Goal: Transaction & Acquisition: Obtain resource

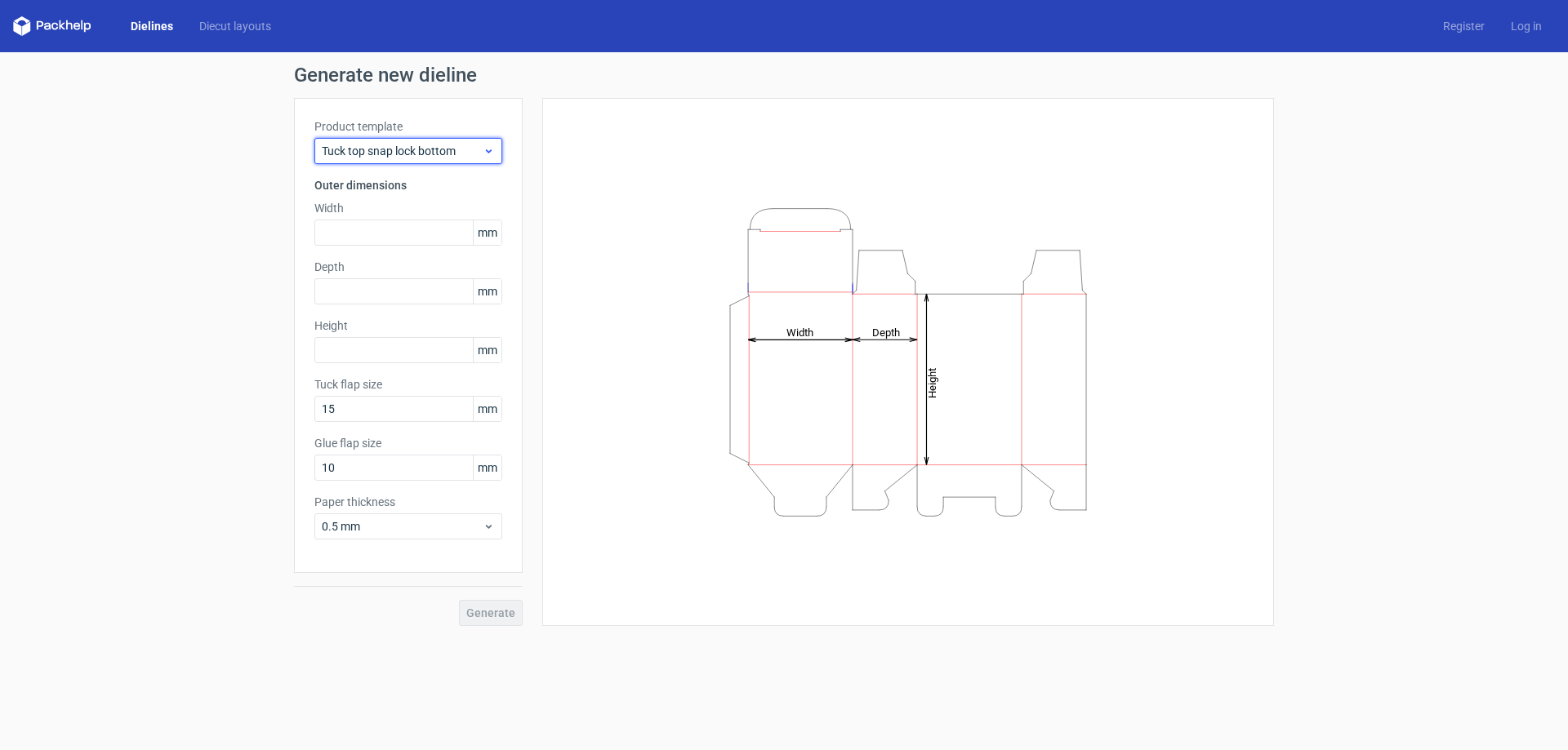
click at [467, 147] on span "Tuck top snap lock bottom" at bounding box center [401, 150] width 161 height 16
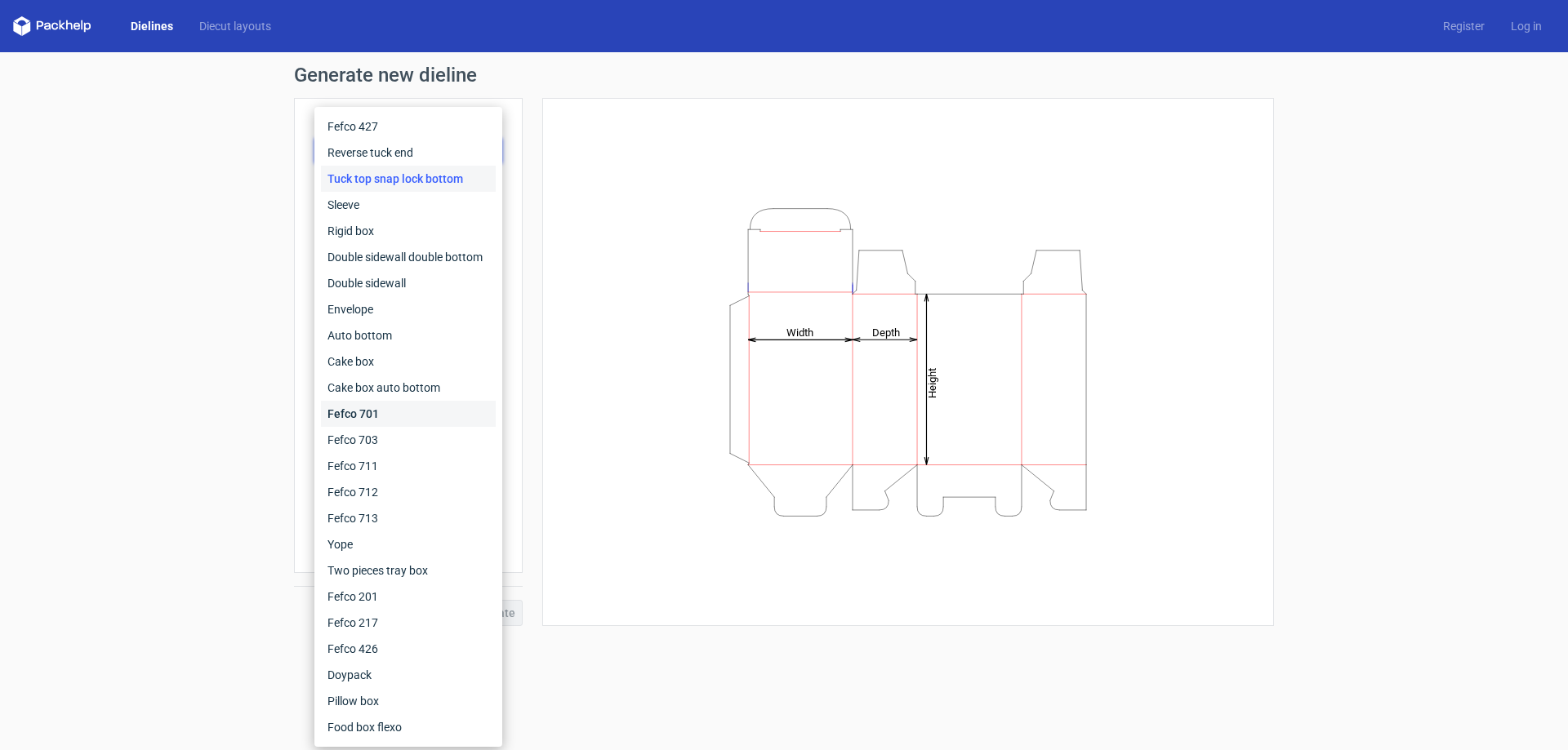
click at [406, 414] on div "Fefco 701" at bounding box center [409, 413] width 175 height 26
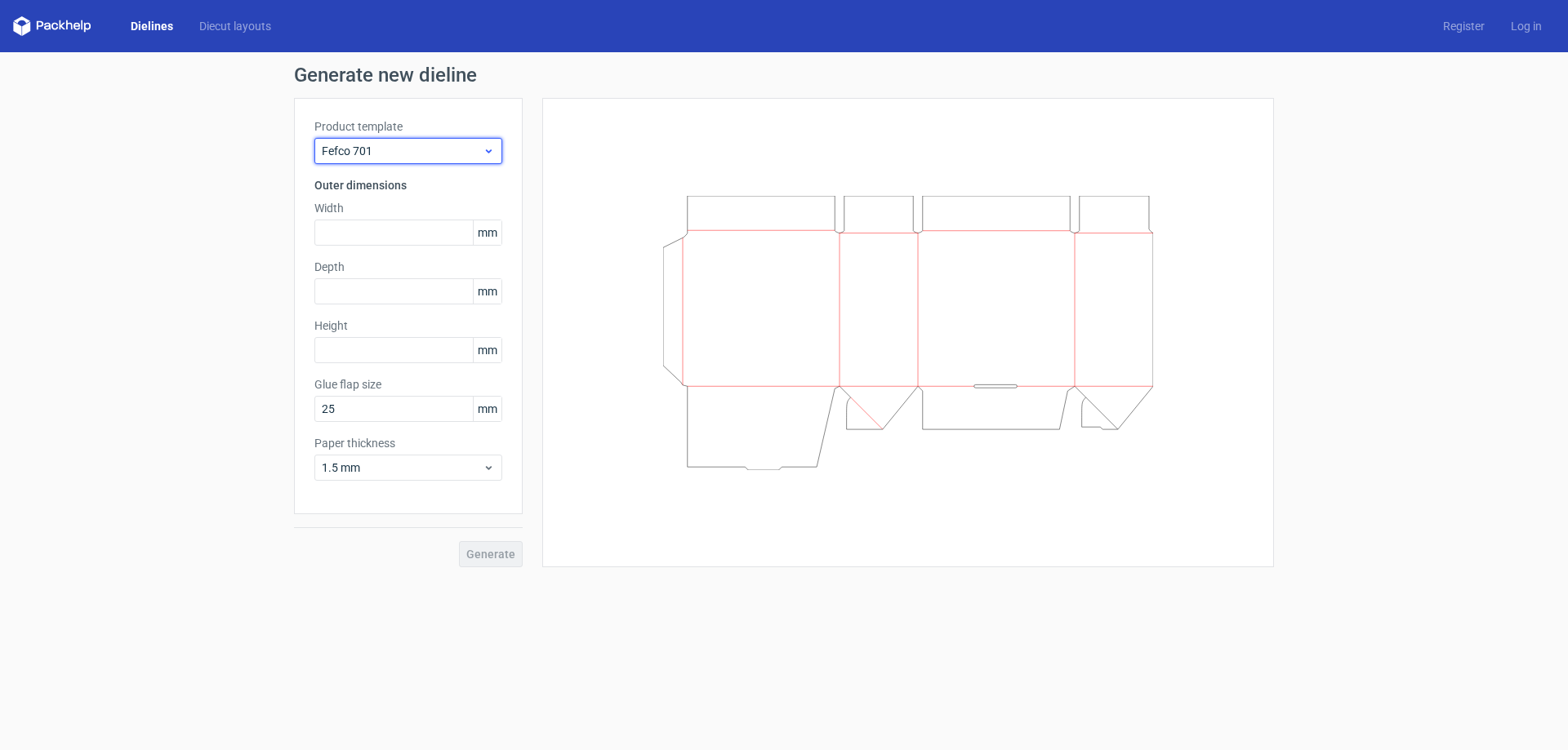
click at [445, 147] on span "Fefco 701" at bounding box center [401, 150] width 161 height 16
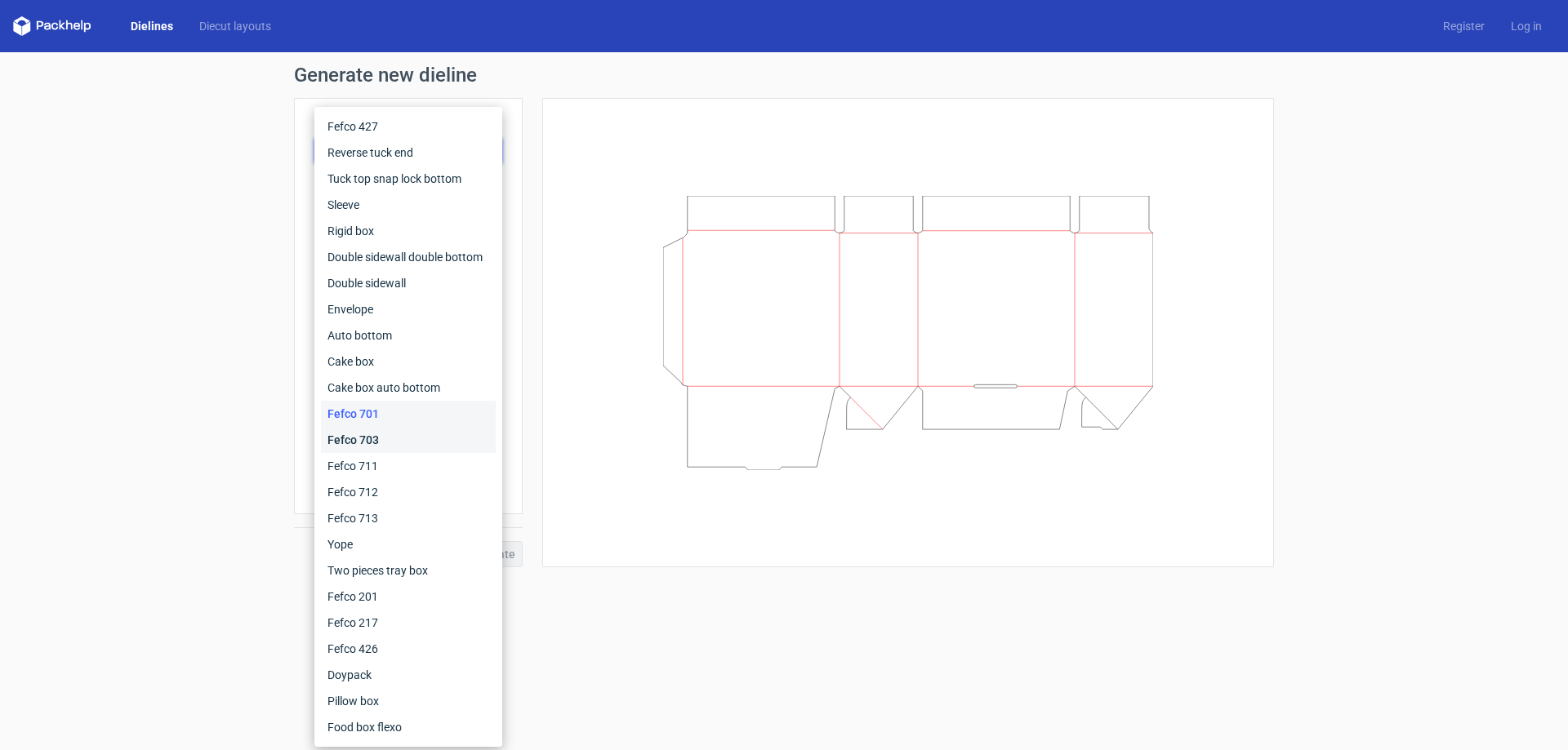
click at [408, 437] on div "Fefco 703" at bounding box center [409, 439] width 175 height 26
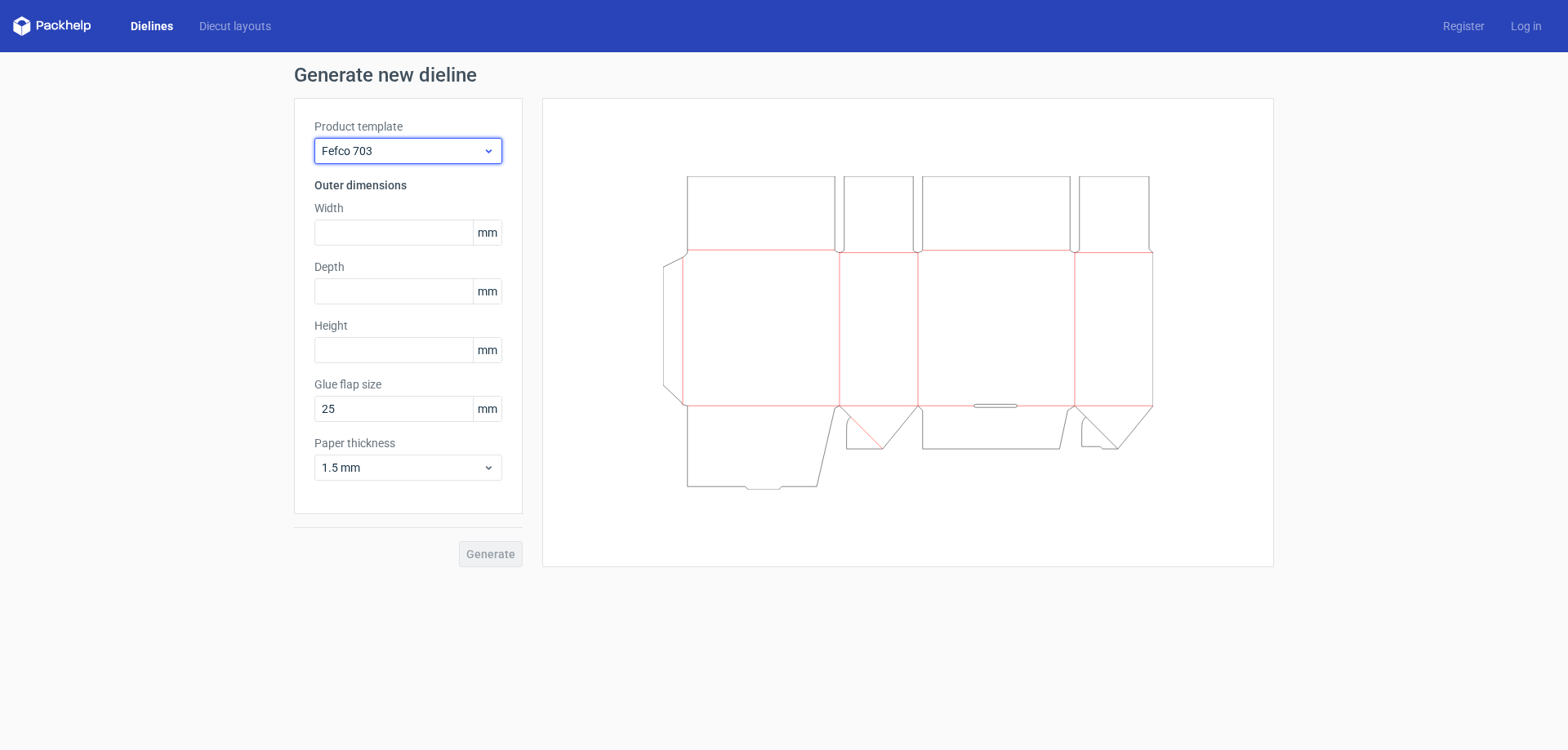
click at [412, 152] on span "Fefco 703" at bounding box center [401, 150] width 161 height 16
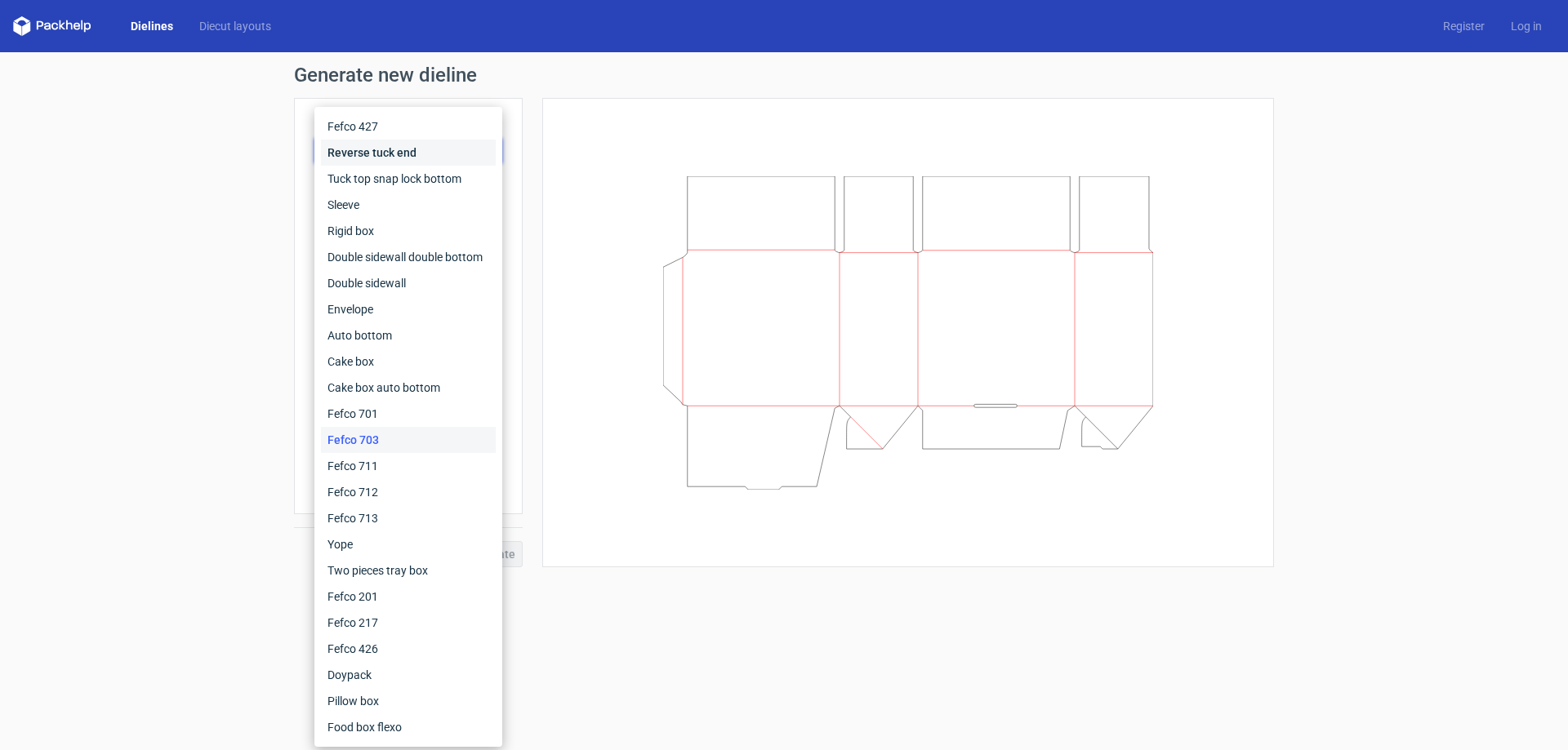
click at [412, 152] on div "Reverse tuck end" at bounding box center [409, 152] width 175 height 26
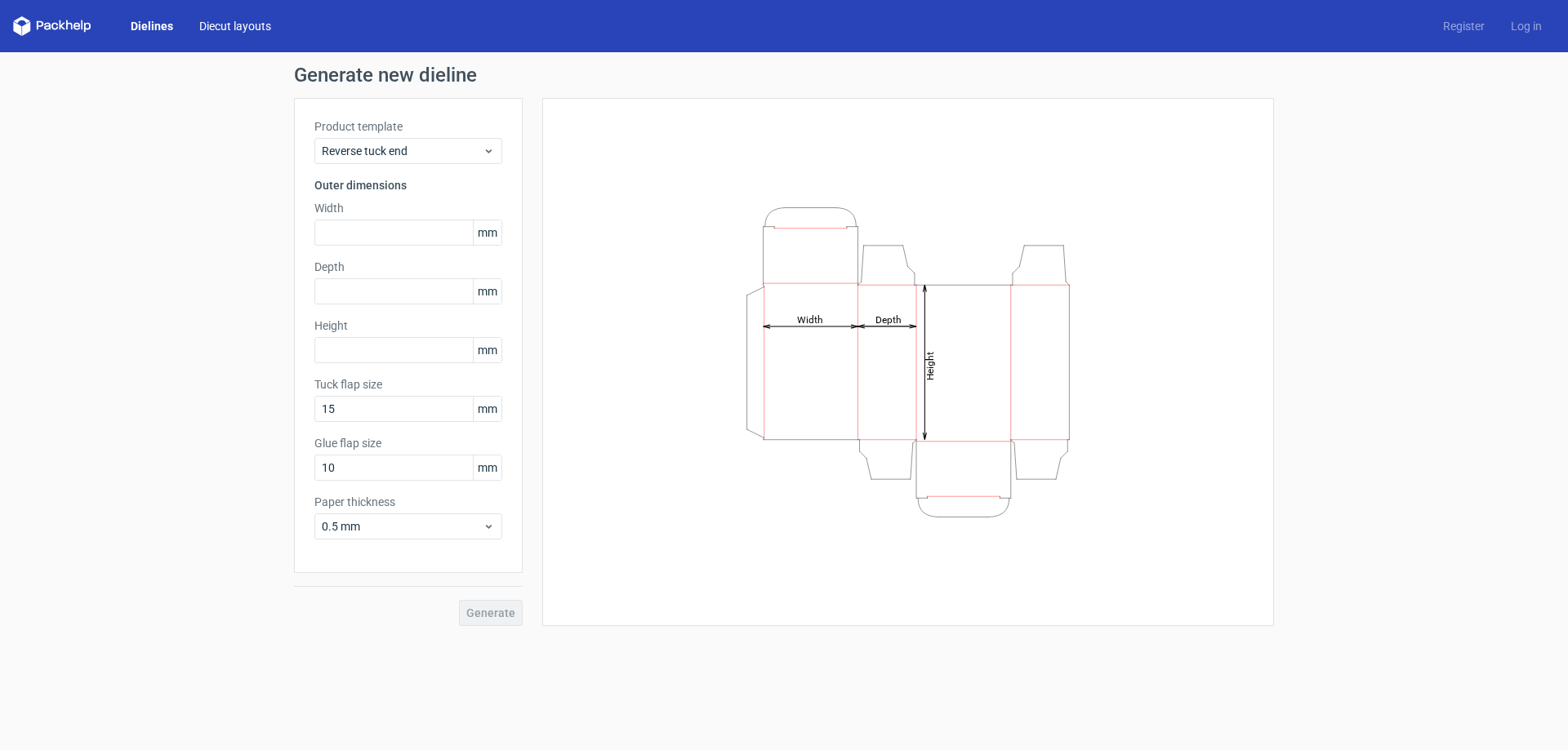
click at [251, 33] on div "Dielines Diecut layouts Register Log in" at bounding box center [784, 26] width 1568 height 52
click at [252, 29] on link "Diecut layouts" at bounding box center [235, 26] width 98 height 16
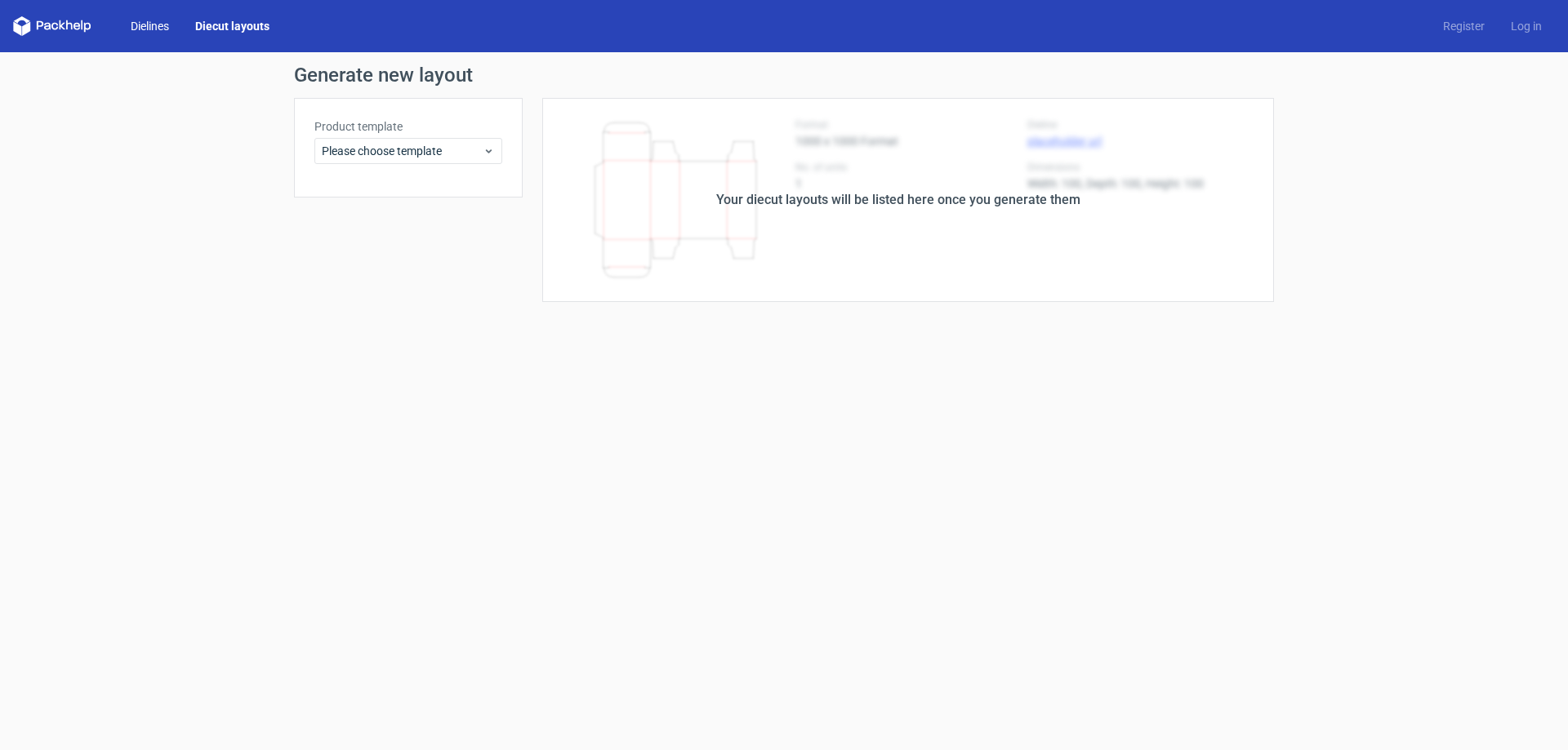
click at [165, 28] on link "Dielines" at bounding box center [150, 26] width 65 height 16
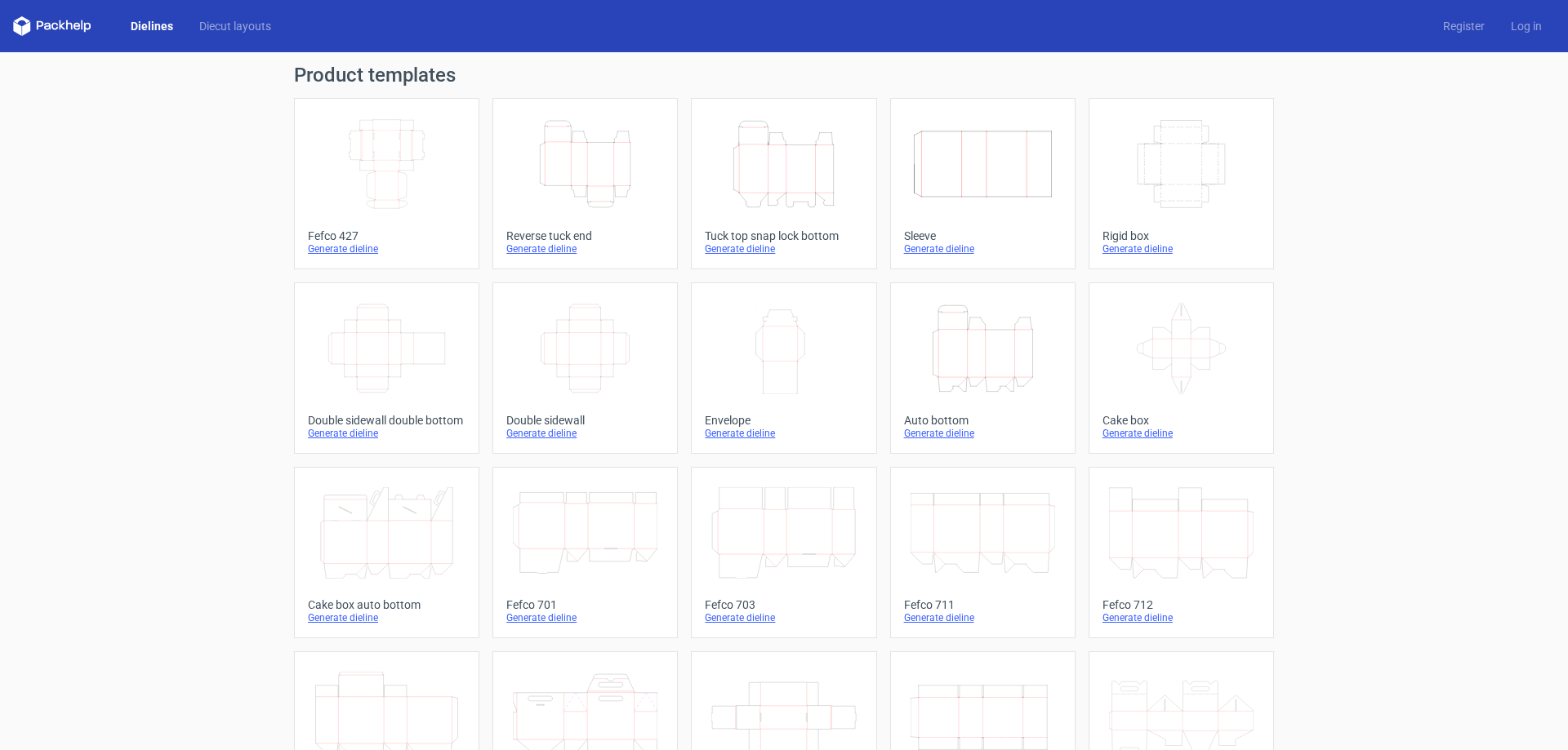
click at [72, 25] on icon at bounding box center [52, 26] width 78 height 20
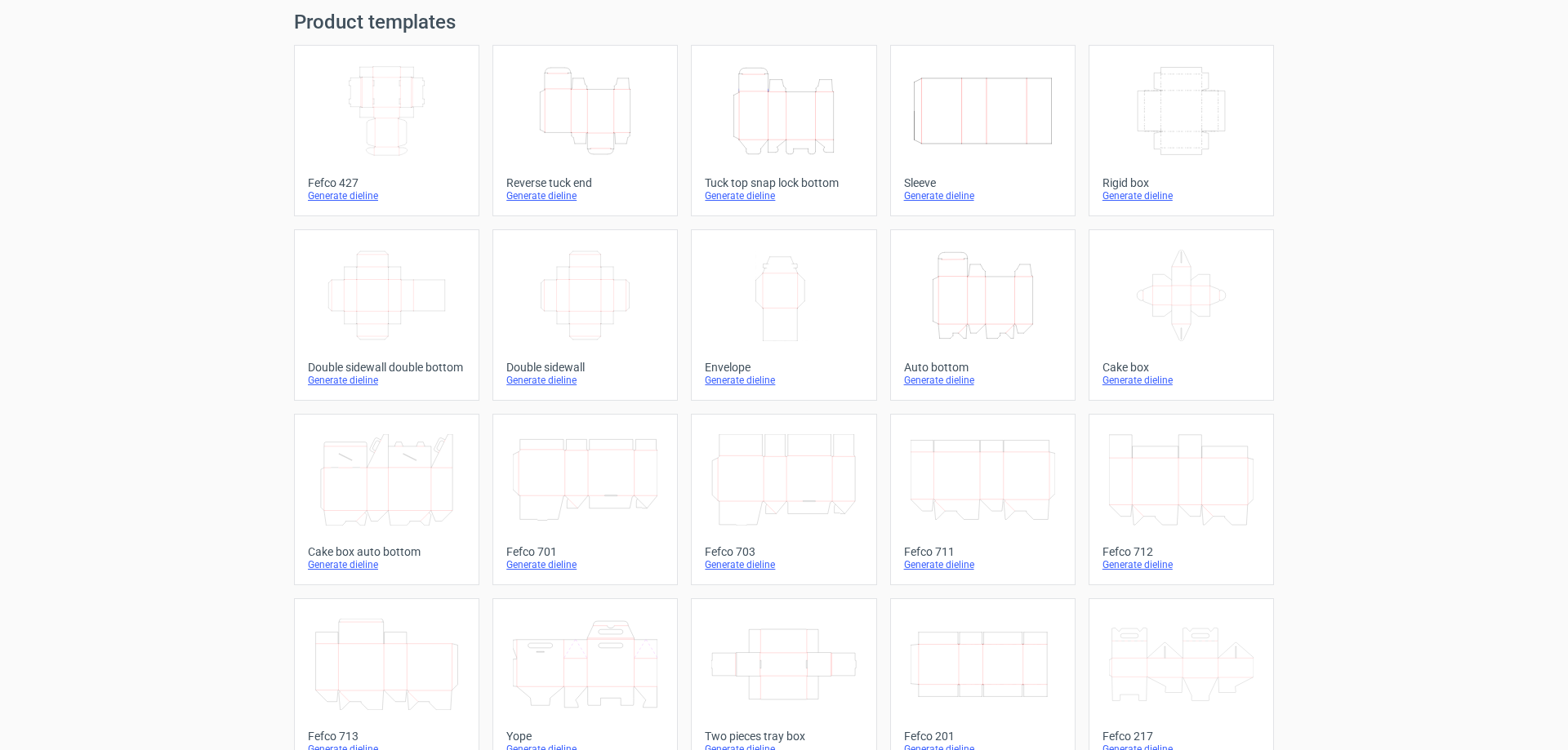
scroll to position [82, 0]
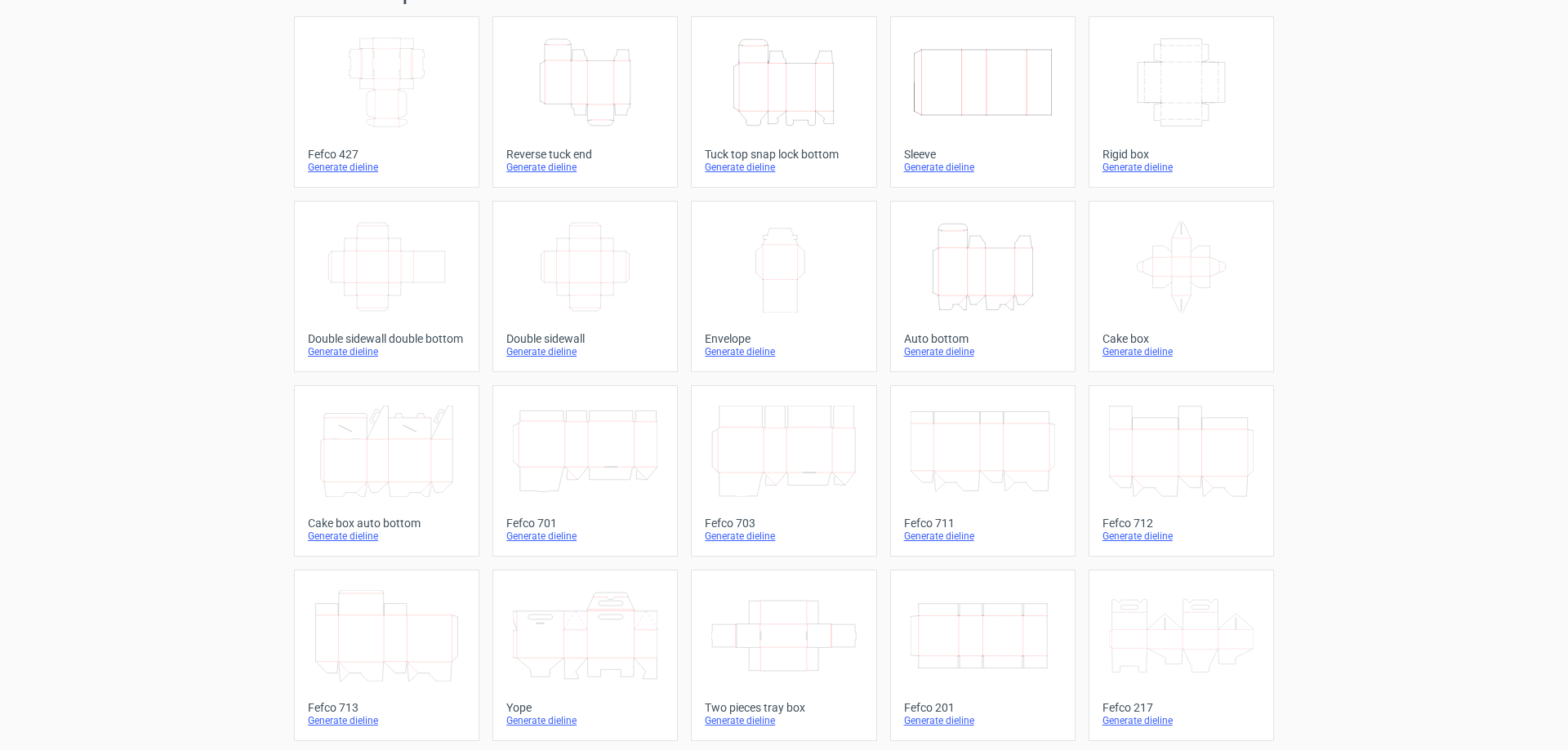
click at [830, 644] on icon at bounding box center [784, 636] width 145 height 91
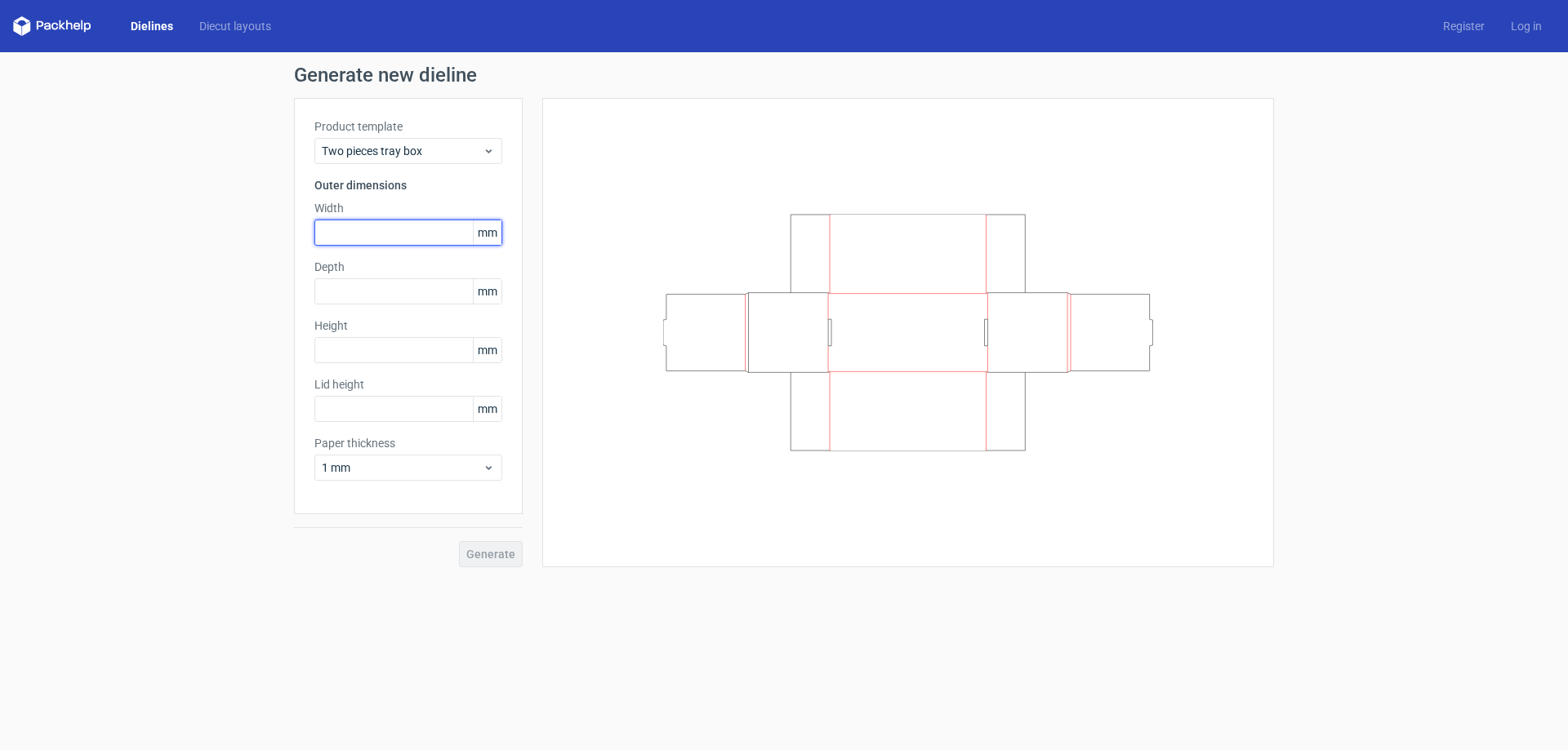
click at [408, 239] on input "text" at bounding box center [409, 232] width 188 height 26
type input "126"
click at [374, 311] on div "Product template Two pieces tray box Outer dimensions Width 126 mm Depth mm Hei…" at bounding box center [408, 306] width 229 height 416
click at [374, 294] on input "text" at bounding box center [409, 291] width 188 height 26
type input "63"
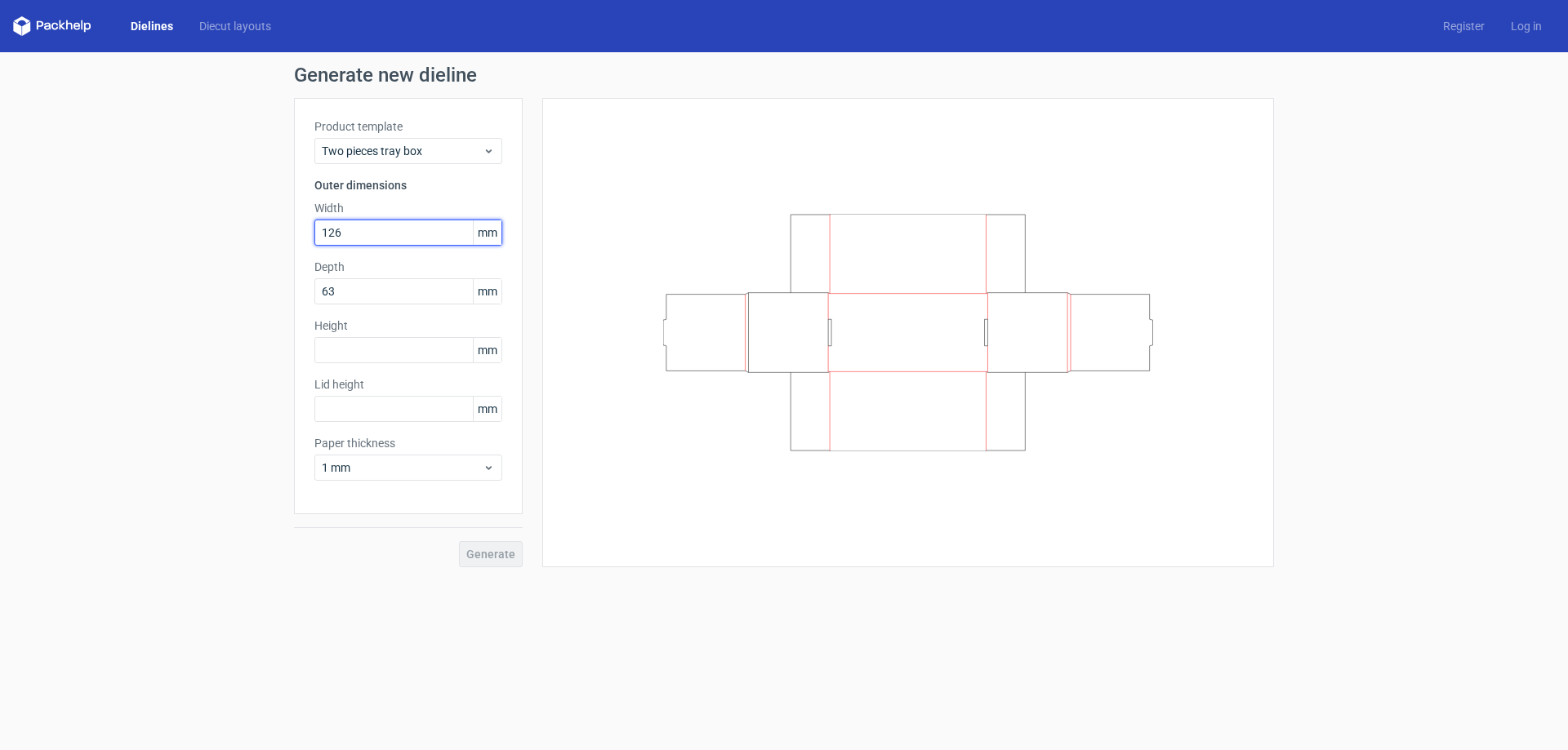
drag, startPoint x: 357, startPoint y: 239, endPoint x: 308, endPoint y: 246, distance: 49.5
click at [308, 246] on div "Product template Two pieces tray box Outer dimensions Width 126 mm Depth 63 mm …" at bounding box center [408, 306] width 229 height 416
type input "127"
click at [340, 353] on input "text" at bounding box center [409, 350] width 188 height 26
type input "25"
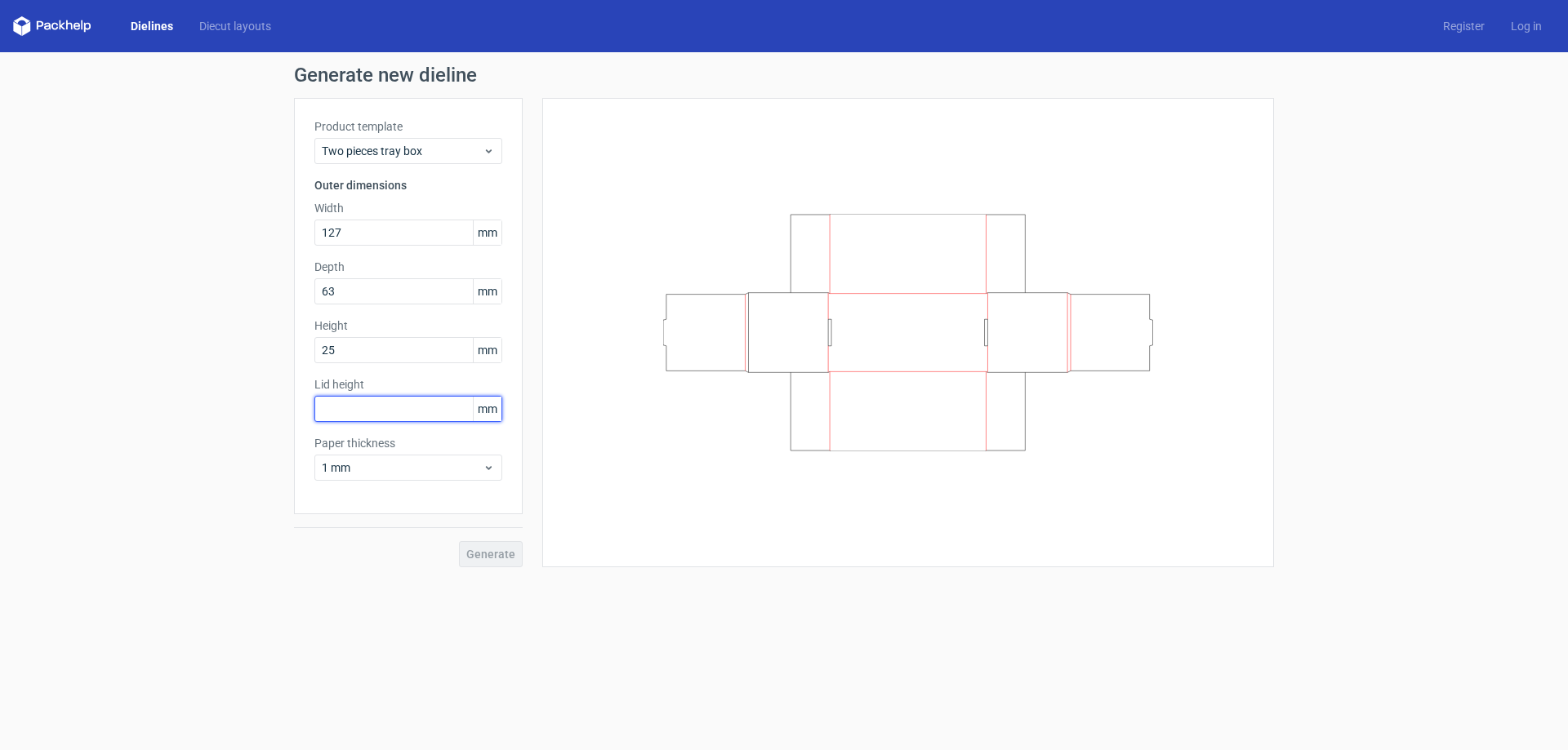
click at [390, 402] on input "text" at bounding box center [409, 409] width 188 height 26
click at [388, 471] on span "1 mm" at bounding box center [401, 468] width 161 height 16
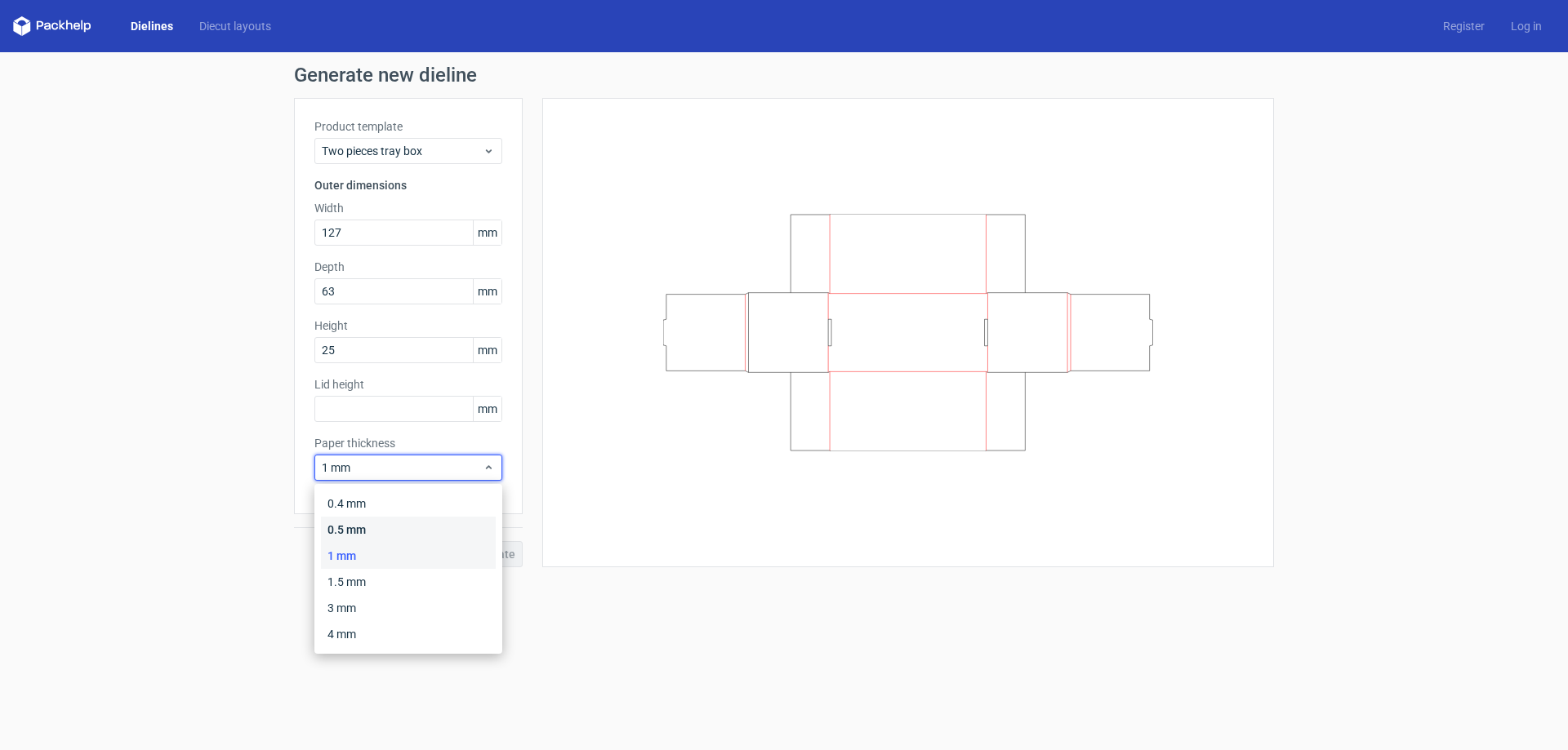
click at [380, 534] on div "0.5 mm" at bounding box center [409, 529] width 175 height 26
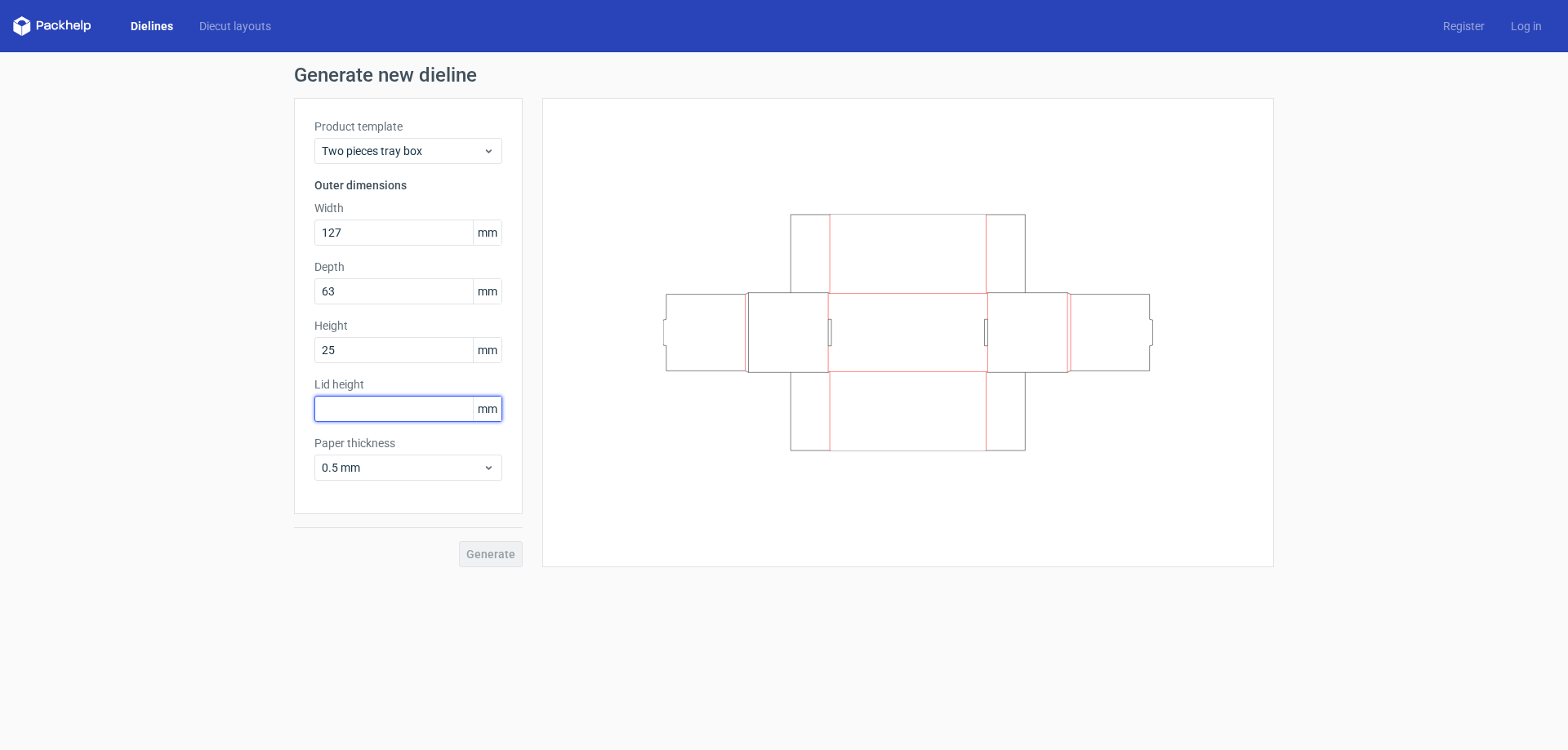
click at [386, 407] on input "text" at bounding box center [409, 409] width 188 height 26
click at [71, 22] on icon at bounding box center [52, 26] width 78 height 20
click at [262, 23] on link "Diecut layouts" at bounding box center [235, 26] width 98 height 16
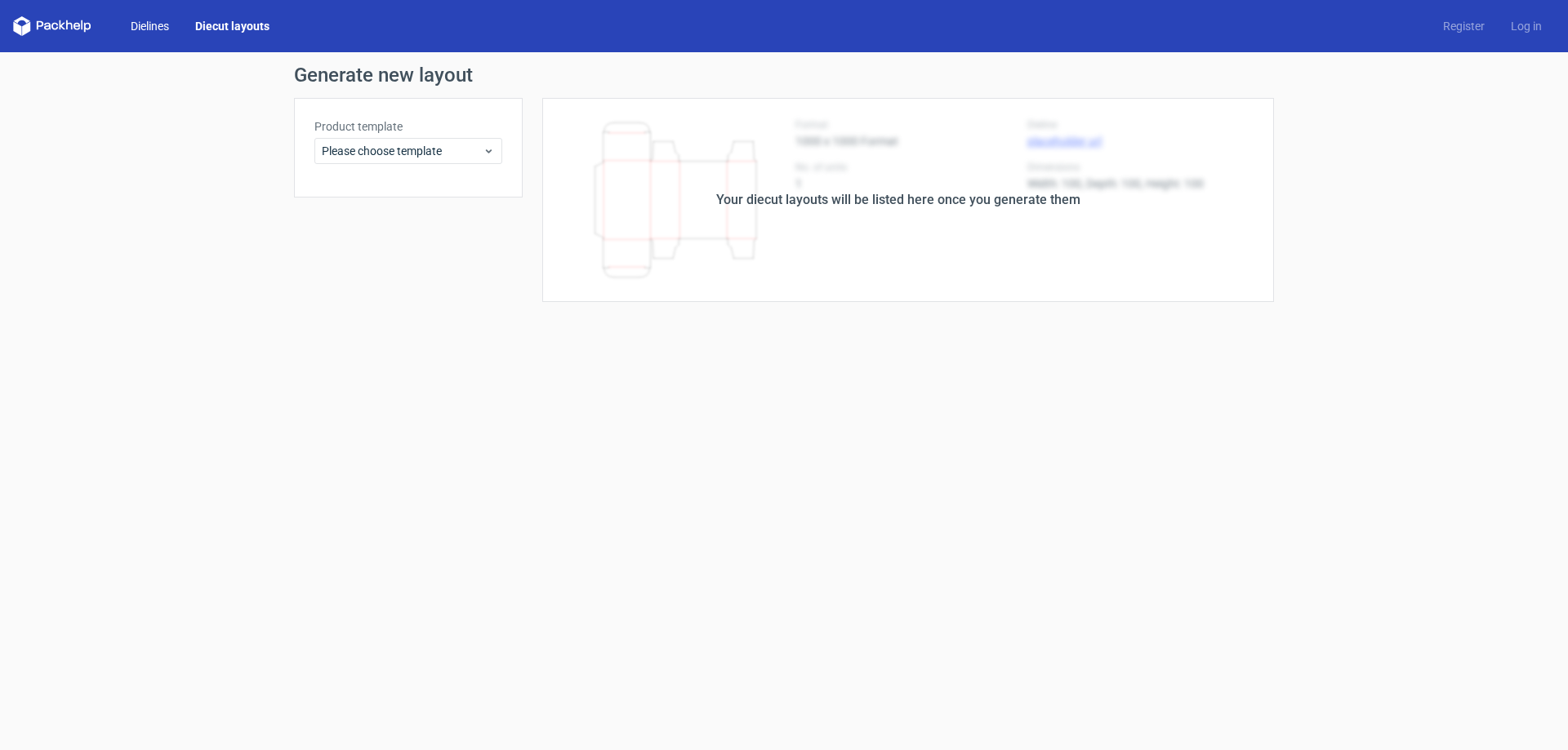
click at [145, 29] on link "Dielines" at bounding box center [150, 26] width 65 height 16
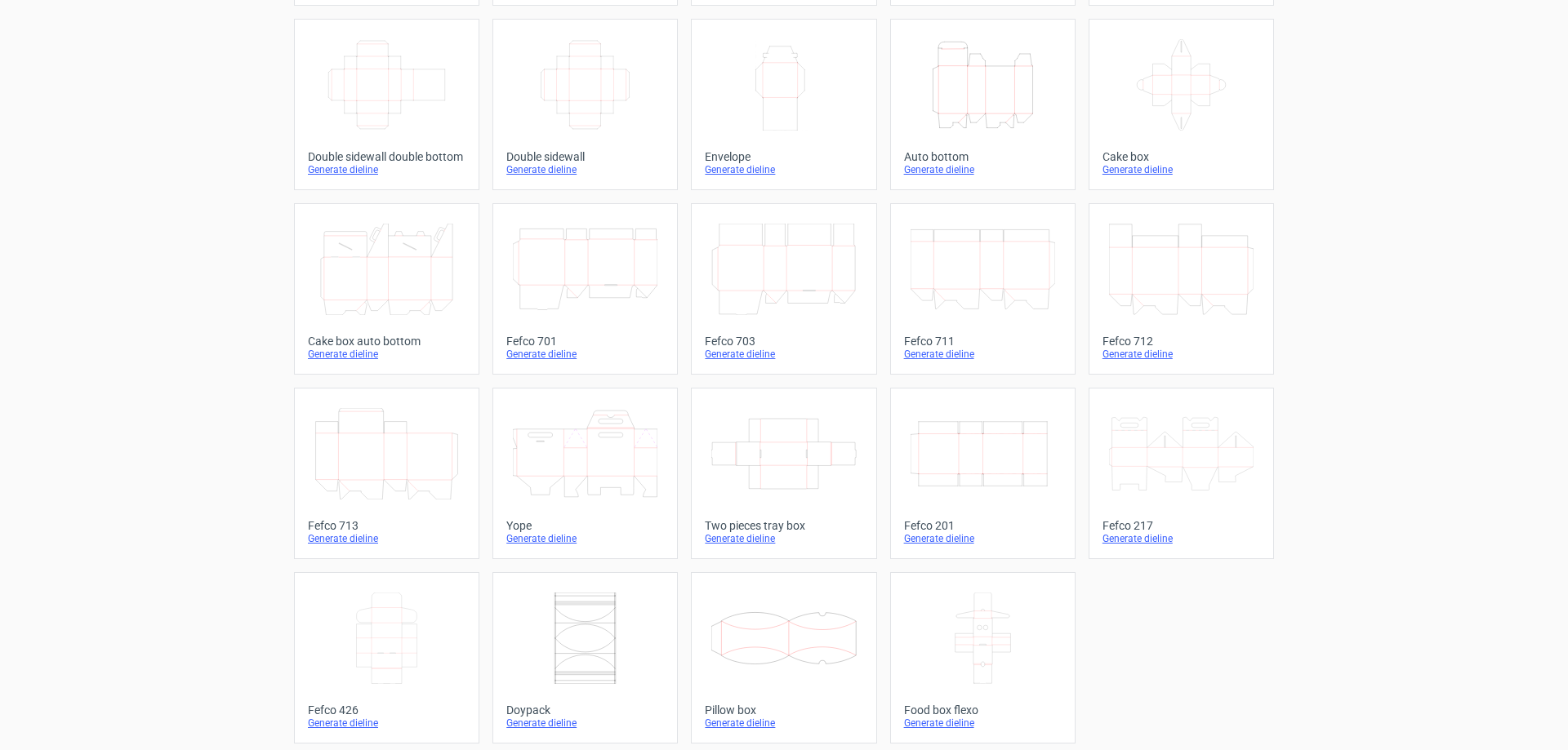
scroll to position [270, 0]
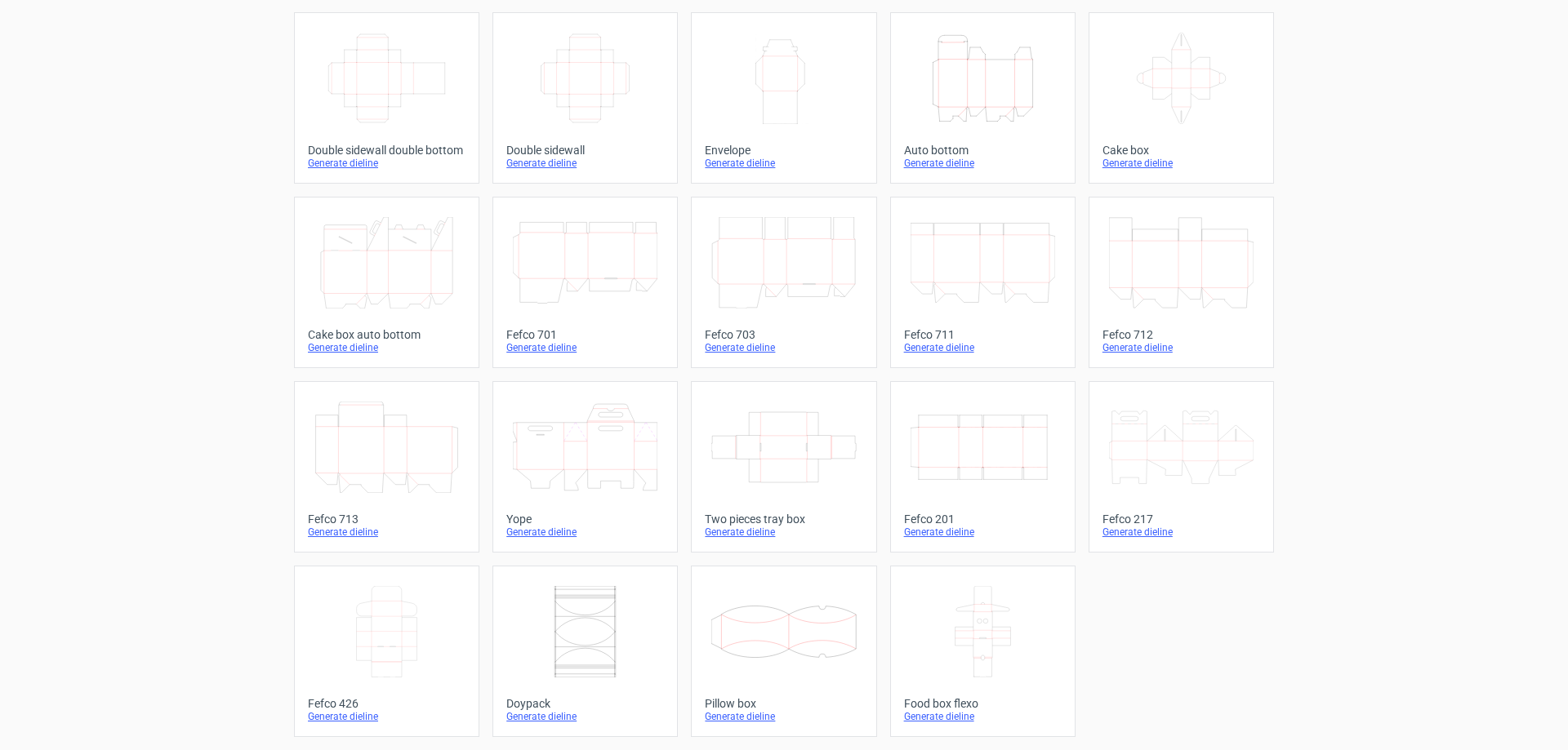
click at [813, 420] on icon at bounding box center [784, 448] width 145 height 91
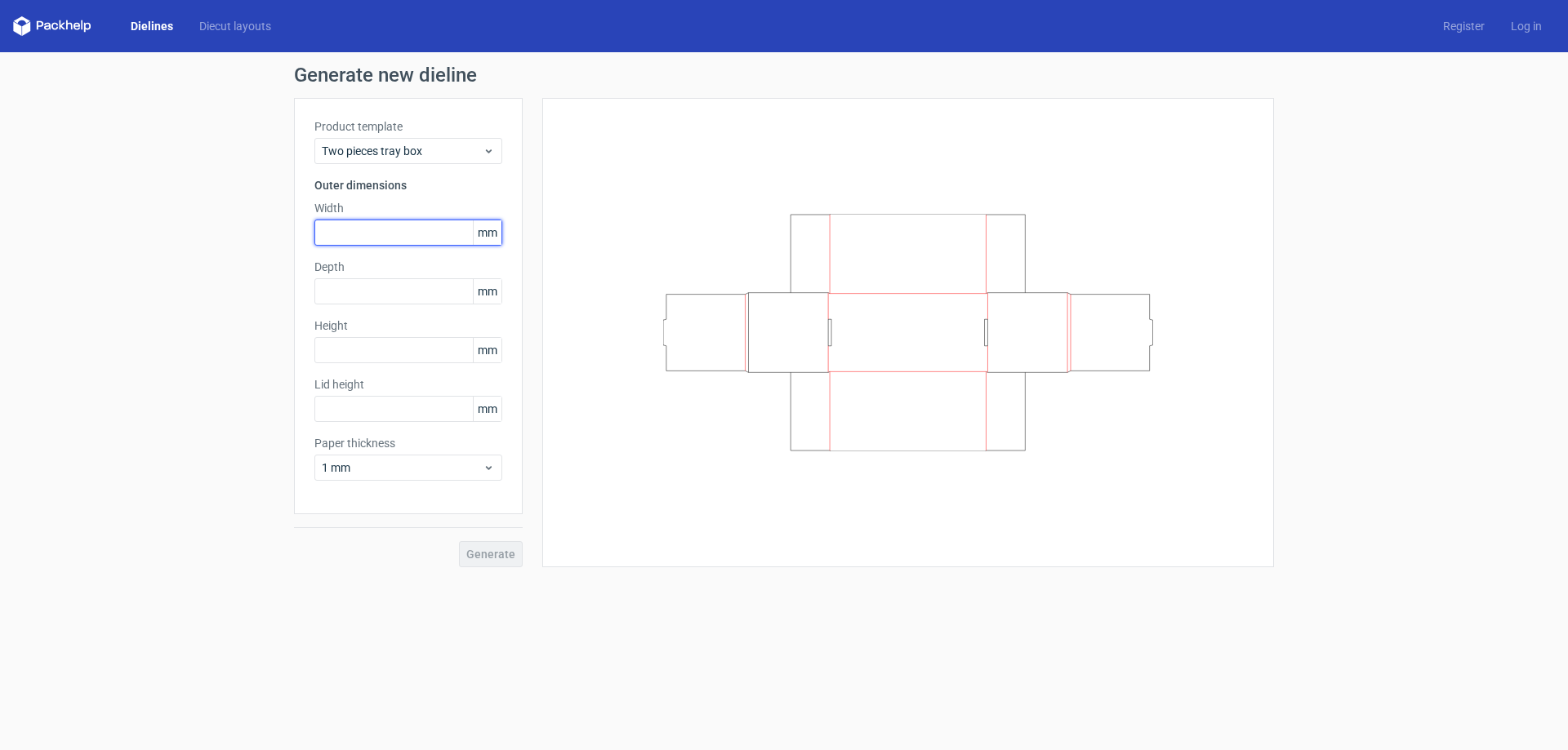
click at [410, 228] on input "text" at bounding box center [409, 232] width 188 height 26
type input "127"
type input "63"
type input "25"
click at [506, 552] on span "Generate" at bounding box center [491, 554] width 49 height 11
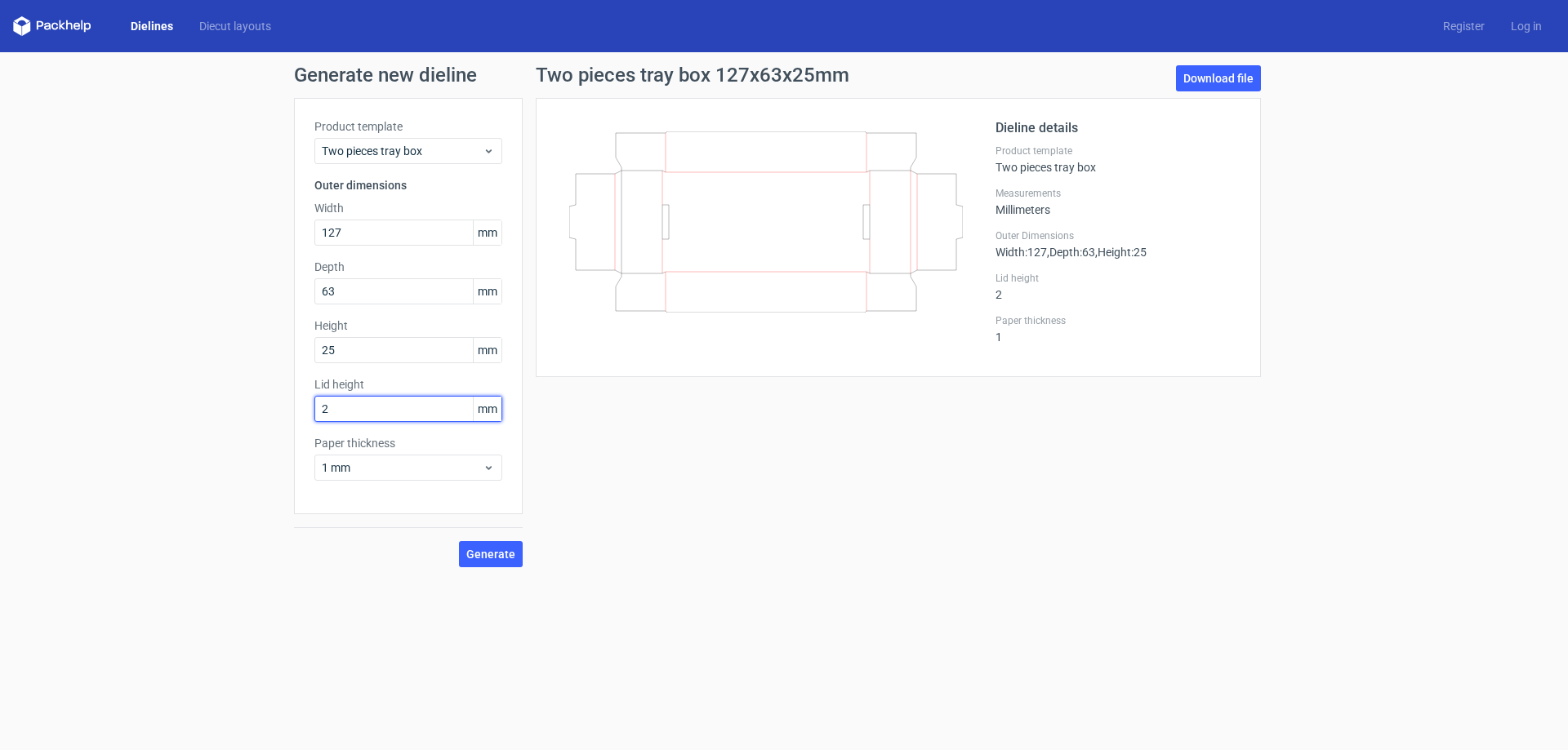
drag, startPoint x: 333, startPoint y: 409, endPoint x: 297, endPoint y: 410, distance: 36.0
click at [298, 410] on div "Product template Two pieces tray box Outer dimensions Width 127 mm Depth 63 mm …" at bounding box center [408, 306] width 229 height 416
click at [484, 560] on span "Generate" at bounding box center [491, 554] width 49 height 11
drag, startPoint x: 297, startPoint y: 409, endPoint x: 286, endPoint y: 406, distance: 11.4
click at [286, 408] on div "Generate new dieline Product template Two pieces tray box Outer dimensions Widt…" at bounding box center [784, 317] width 1568 height 529
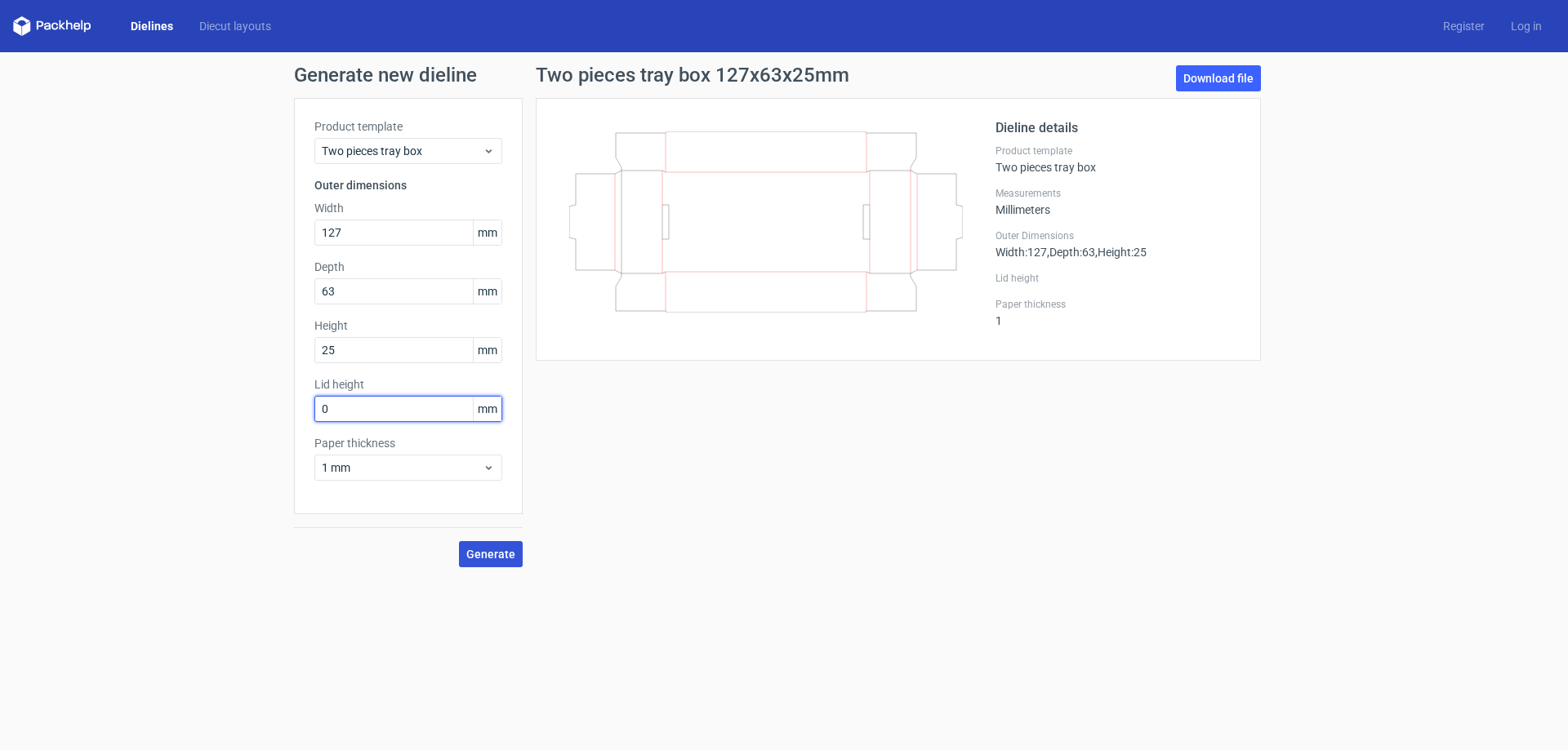
type input "0"
click at [504, 559] on span "Generate" at bounding box center [491, 554] width 49 height 11
click at [1249, 86] on link "Download file" at bounding box center [1218, 78] width 85 height 26
click at [863, 226] on line at bounding box center [863, 222] width 0 height 34
